Goal: Information Seeking & Learning: Learn about a topic

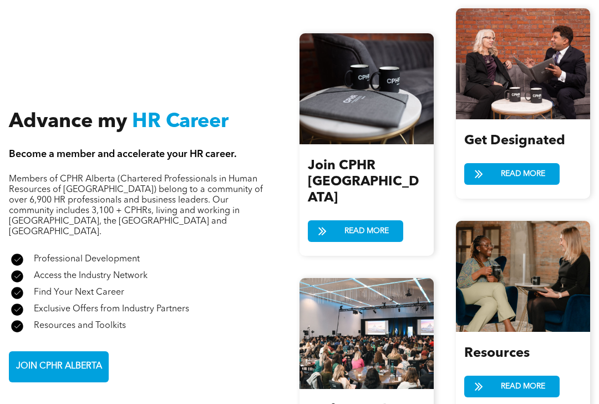
scroll to position [1255, 0]
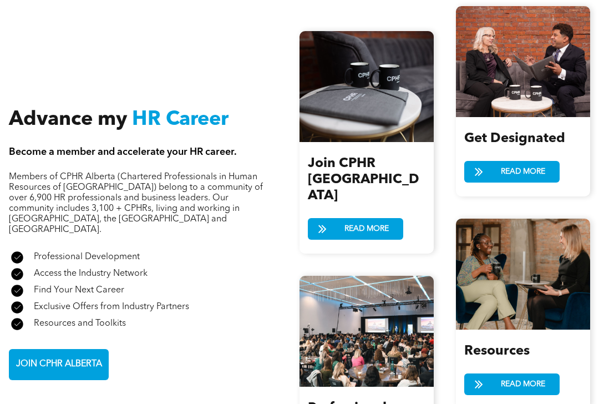
click at [501, 195] on div "Get Designated READ MORE" at bounding box center [523, 156] width 134 height 79
click at [506, 173] on span "READ MORE" at bounding box center [523, 171] width 52 height 21
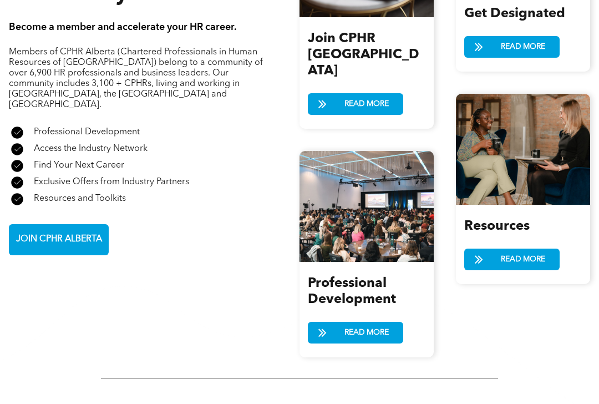
scroll to position [1379, 0]
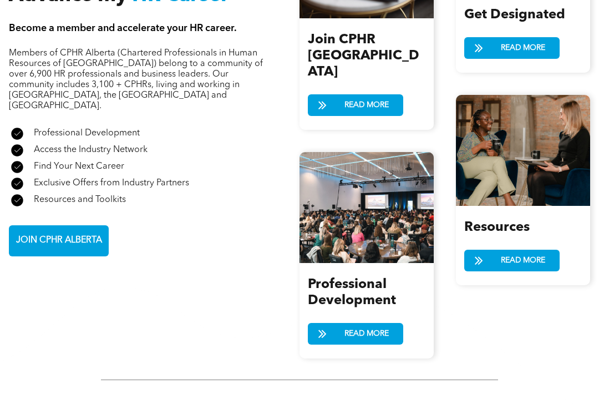
click at [486, 259] on div "Resources READ MORE" at bounding box center [523, 245] width 134 height 79
click at [486, 263] on span at bounding box center [479, 261] width 28 height 16
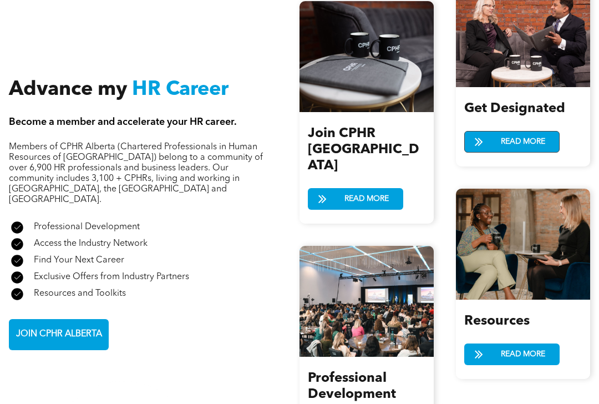
scroll to position [1284, 0]
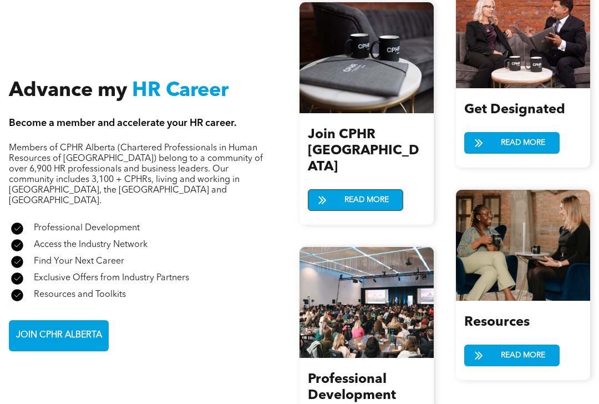
click at [370, 190] on span "READ MORE" at bounding box center [367, 200] width 52 height 21
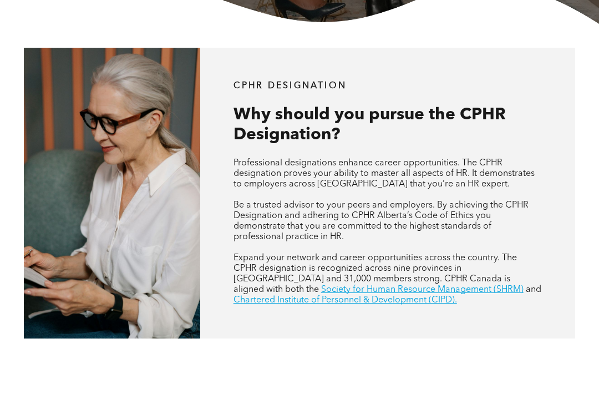
scroll to position [326, 0]
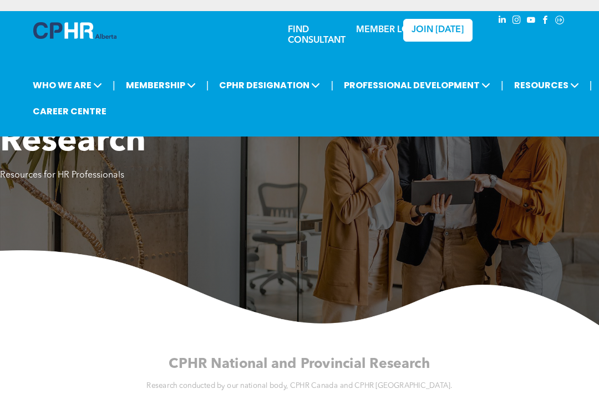
scroll to position [-1, 0]
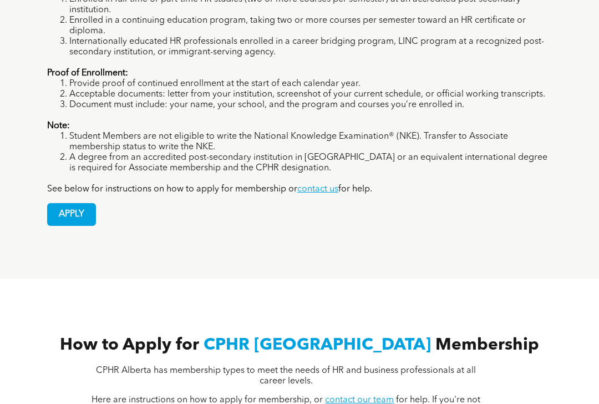
scroll to position [961, 0]
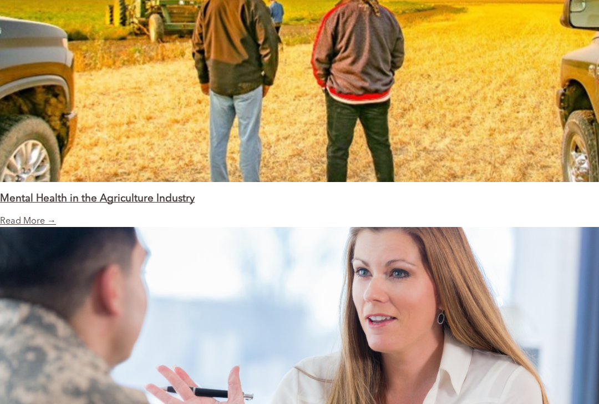
scroll to position [1329, 0]
